Goal: Complete application form

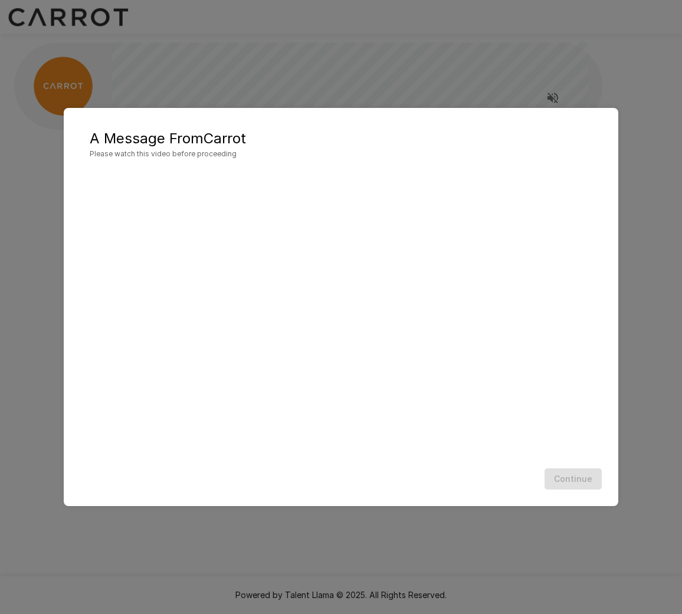
click at [405, 488] on div "Continue" at bounding box center [341, 479] width 531 height 31
click at [576, 482] on button "Continue" at bounding box center [573, 480] width 57 height 22
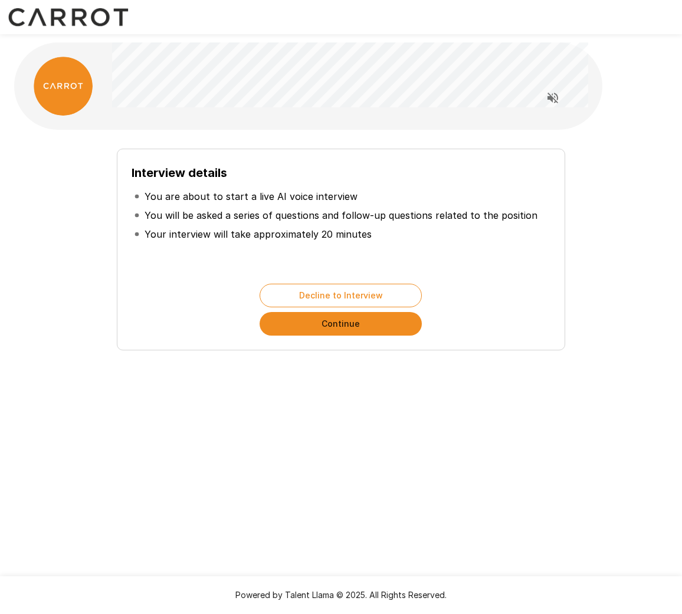
click at [357, 329] on button "Continue" at bounding box center [341, 324] width 162 height 24
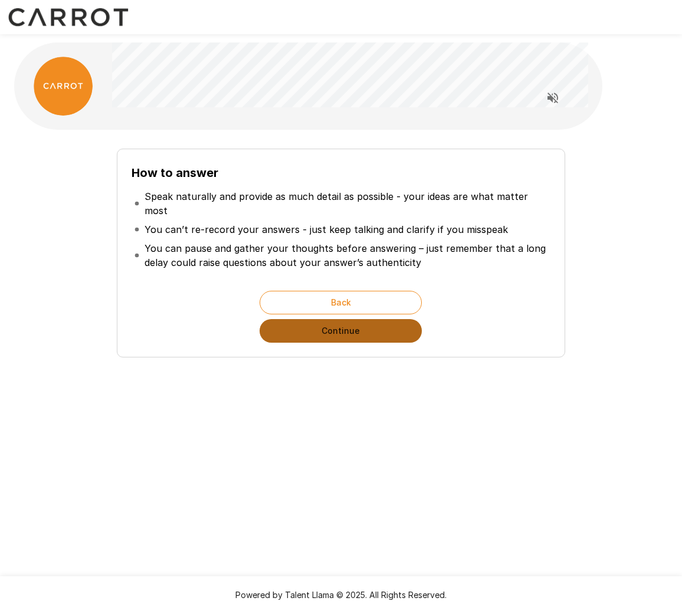
click at [355, 326] on button "Continue" at bounding box center [341, 331] width 162 height 24
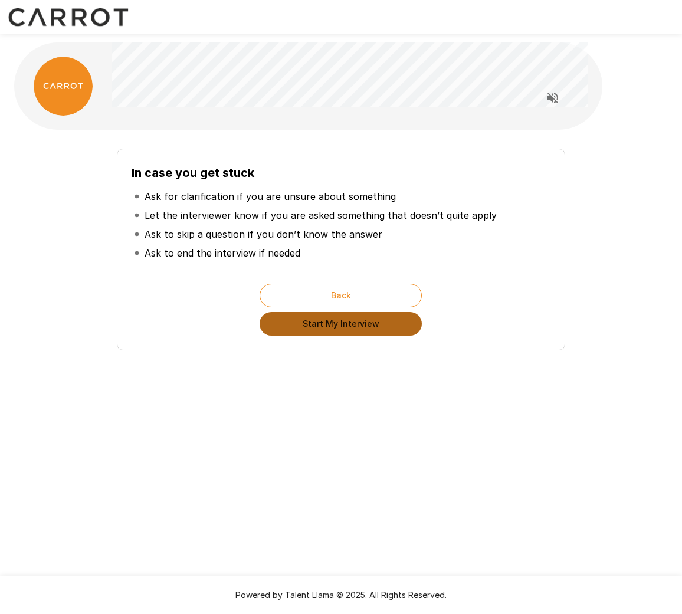
click at [351, 330] on button "Start My Interview" at bounding box center [341, 324] width 162 height 24
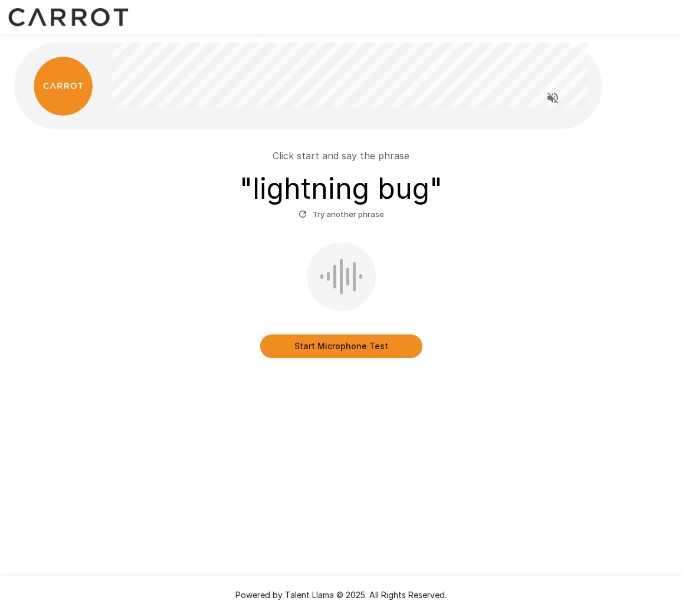
click at [343, 348] on button "Start Microphone Test" at bounding box center [341, 347] width 162 height 24
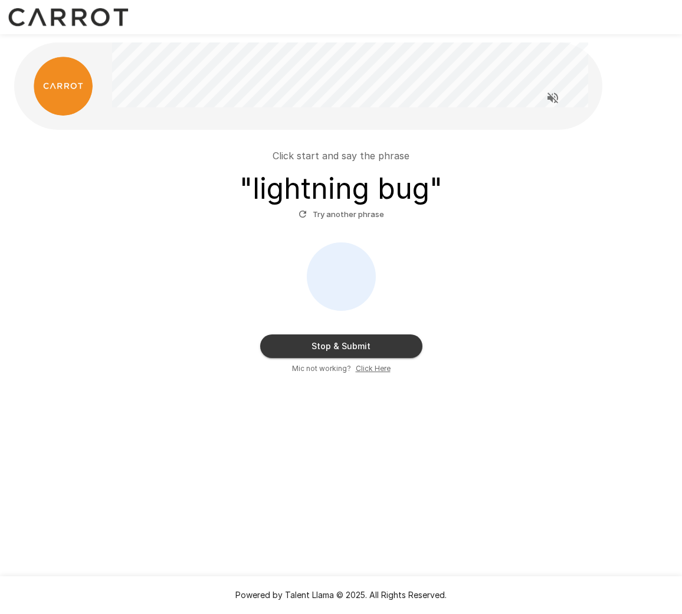
click at [352, 352] on button "Stop & Submit" at bounding box center [341, 347] width 162 height 24
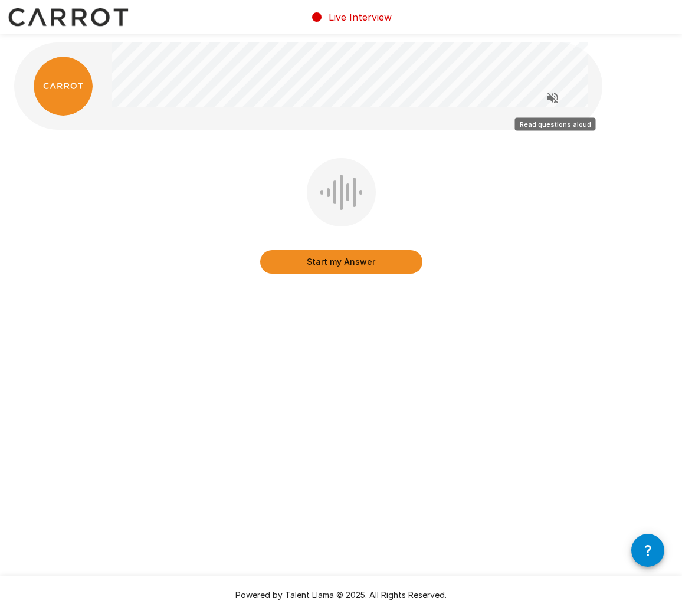
click at [548, 95] on icon "Read questions aloud" at bounding box center [553, 98] width 14 height 14
click at [354, 260] on button "Start my Answer" at bounding box center [341, 262] width 162 height 24
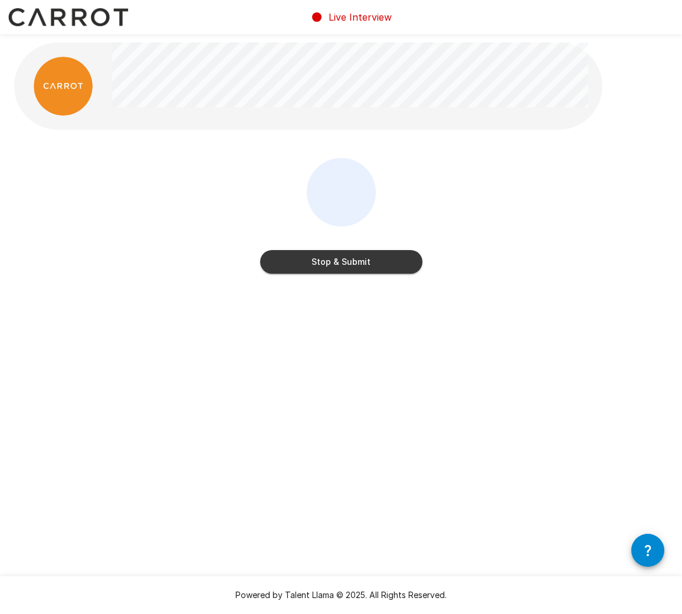
click at [363, 257] on button "Stop & Submit" at bounding box center [341, 262] width 162 height 24
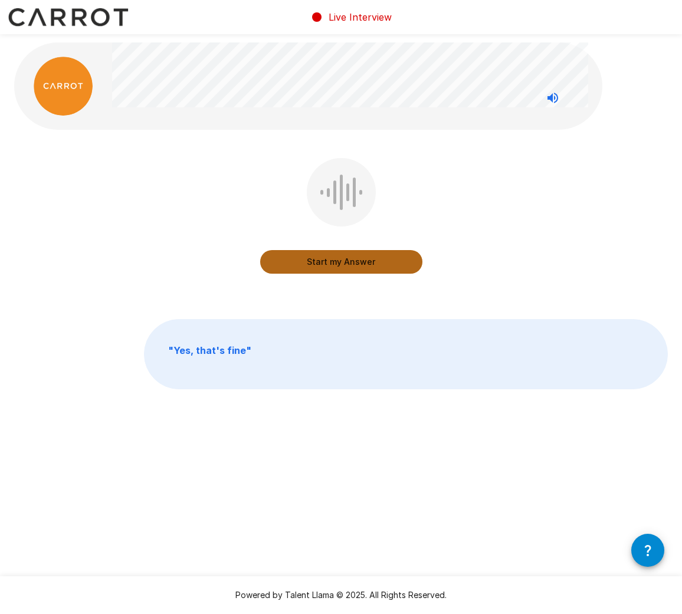
click at [335, 263] on button "Start my Answer" at bounding box center [341, 262] width 162 height 24
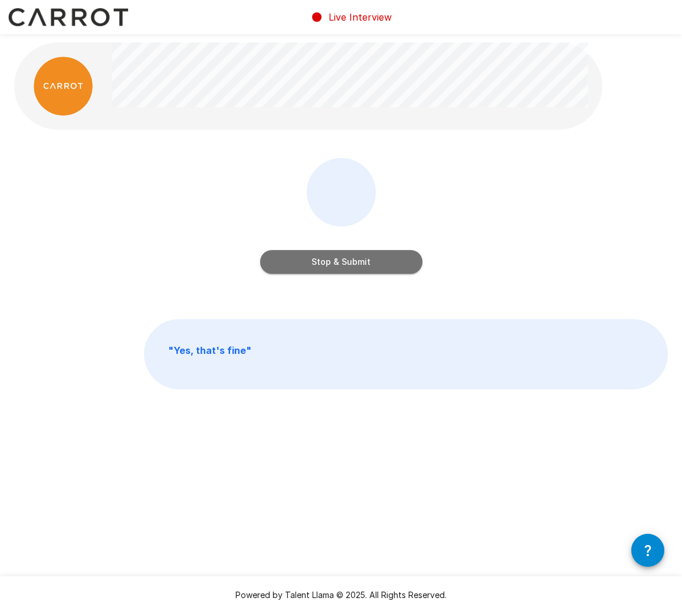
click at [326, 263] on button "Stop & Submit" at bounding box center [341, 262] width 162 height 24
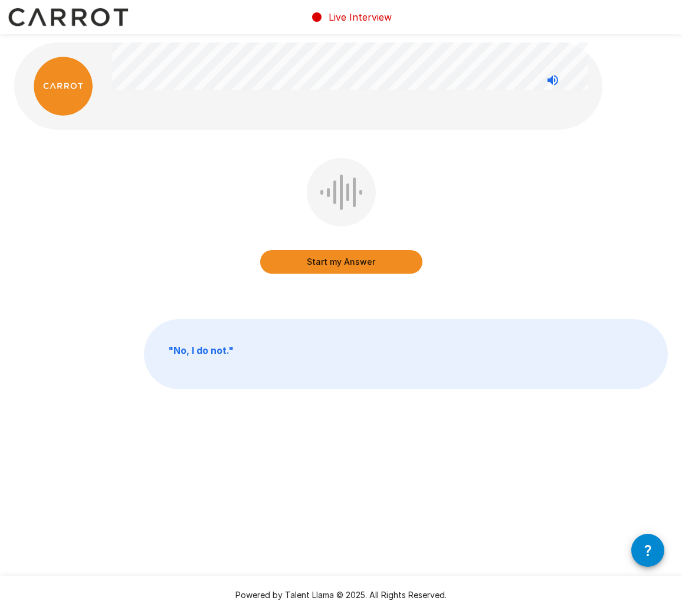
click at [356, 260] on button "Start my Answer" at bounding box center [341, 262] width 162 height 24
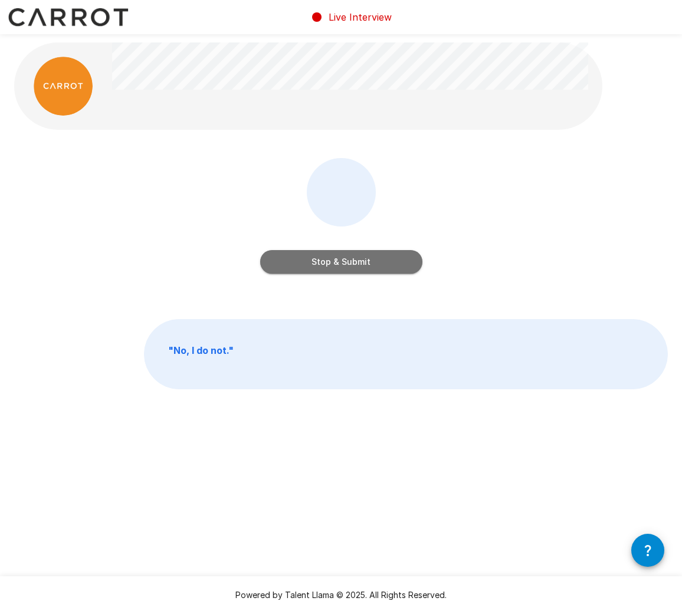
click at [358, 258] on button "Stop & Submit" at bounding box center [341, 262] width 162 height 24
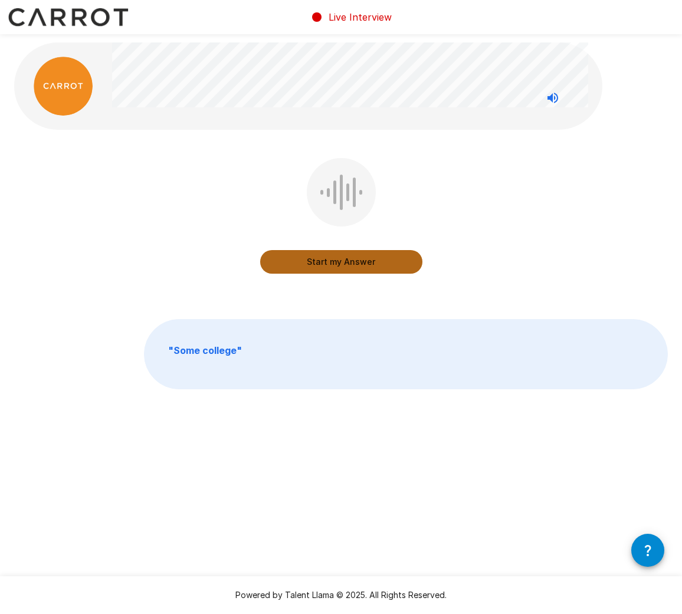
click at [345, 267] on button "Start my Answer" at bounding box center [341, 262] width 162 height 24
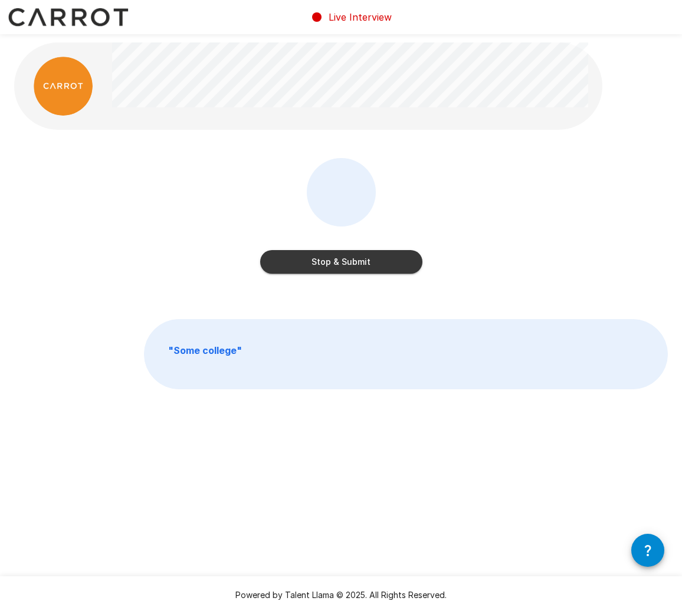
click at [348, 265] on button "Stop & Submit" at bounding box center [341, 262] width 162 height 24
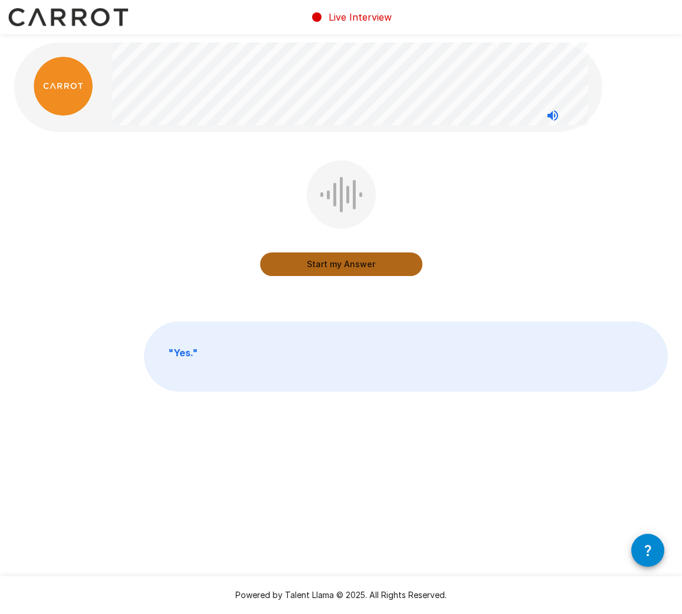
click at [340, 262] on button "Start my Answer" at bounding box center [341, 265] width 162 height 24
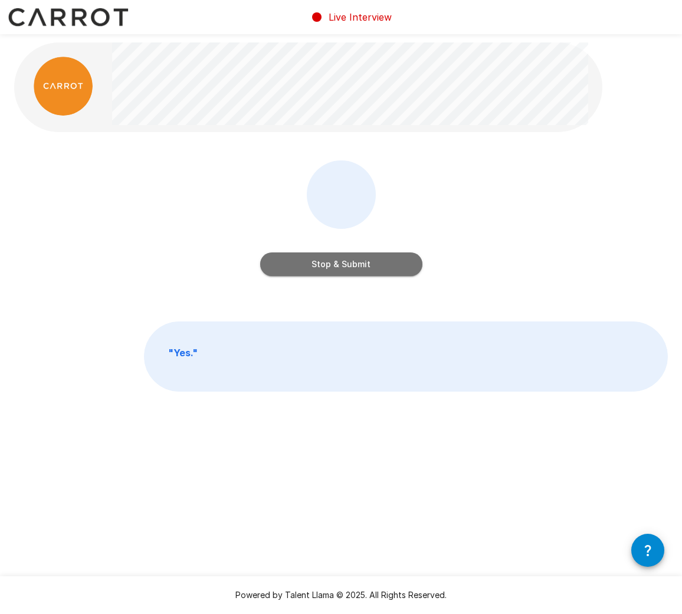
click at [352, 269] on button "Stop & Submit" at bounding box center [341, 265] width 162 height 24
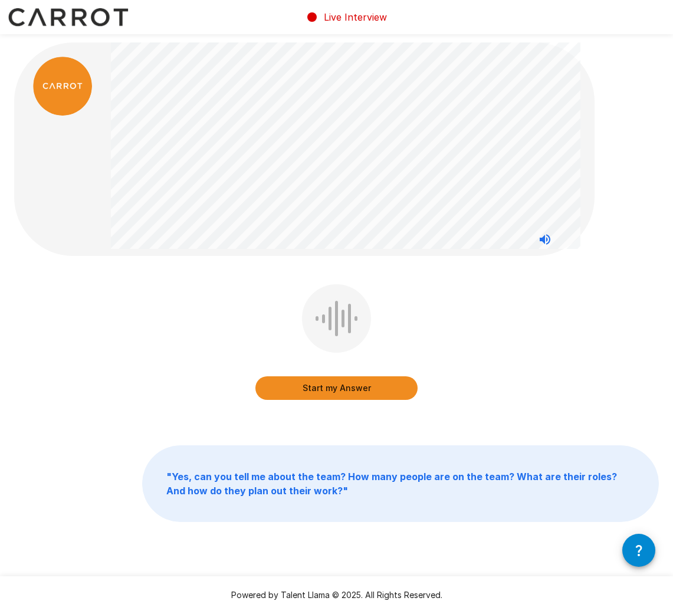
click at [348, 375] on div "Start my Answer" at bounding box center [337, 344] width 162 height 120
click at [338, 387] on button "Start my Answer" at bounding box center [337, 388] width 162 height 24
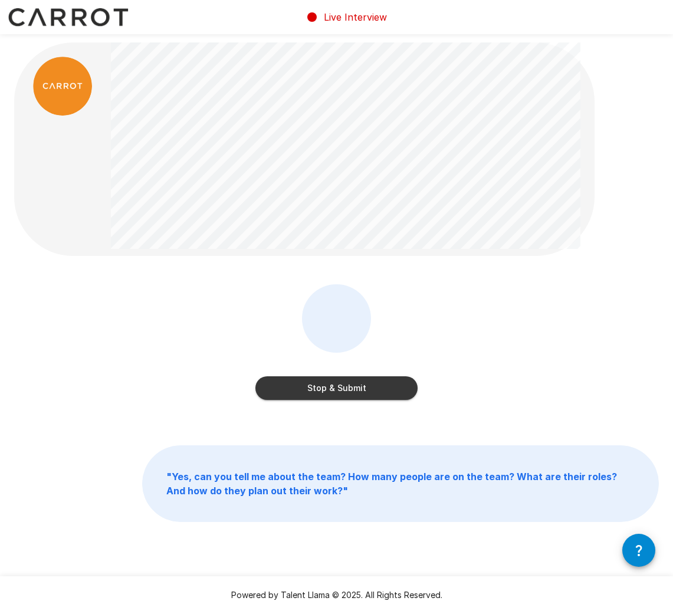
click at [368, 389] on button "Stop & Submit" at bounding box center [337, 388] width 162 height 24
